Goal: Information Seeking & Learning: Find specific fact

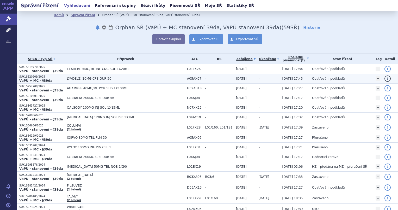
click at [97, 80] on span "LYVDELZI 10MG CPS DUR 30" at bounding box center [126, 79] width 118 height 4
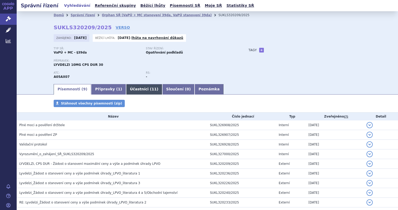
click at [126, 88] on link "Účastníci ( 11 )" at bounding box center [144, 89] width 36 height 10
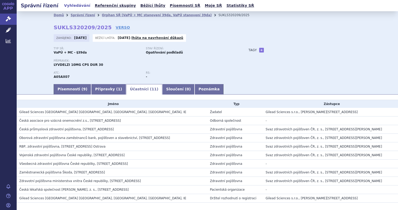
scroll to position [24, 0]
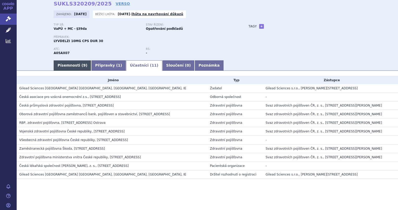
click at [74, 66] on link "Písemnosti ( 9 )" at bounding box center [73, 65] width 38 height 10
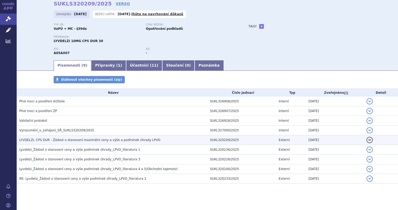
click at [119, 141] on span "LYVDELZI, CPS DUR - Žádost o stanovení maximální ceny a výše a podmínek úhrady …" at bounding box center [89, 140] width 141 height 4
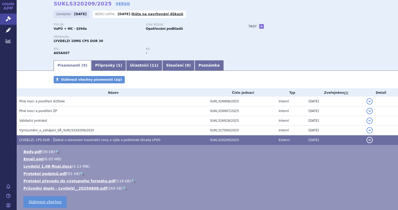
scroll to position [50, 0]
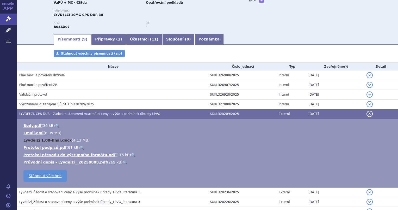
click at [59, 139] on link "Lyvdelzi 1.08-final.docx" at bounding box center [47, 140] width 48 height 4
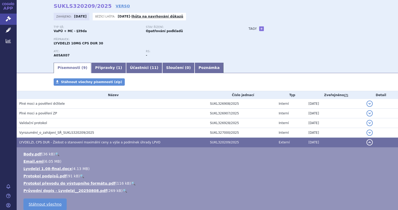
scroll to position [0, 0]
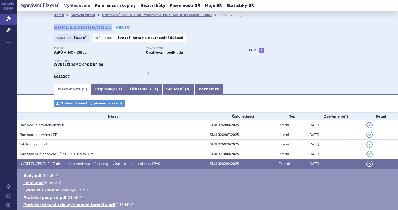
drag, startPoint x: 100, startPoint y: 27, endPoint x: 52, endPoint y: 28, distance: 48.0
click at [54, 28] on strong "SUKLS320209/2025" at bounding box center [83, 27] width 58 height 6
copy strong "SUKLS320209/2025"
